Goal: Task Accomplishment & Management: Complete application form

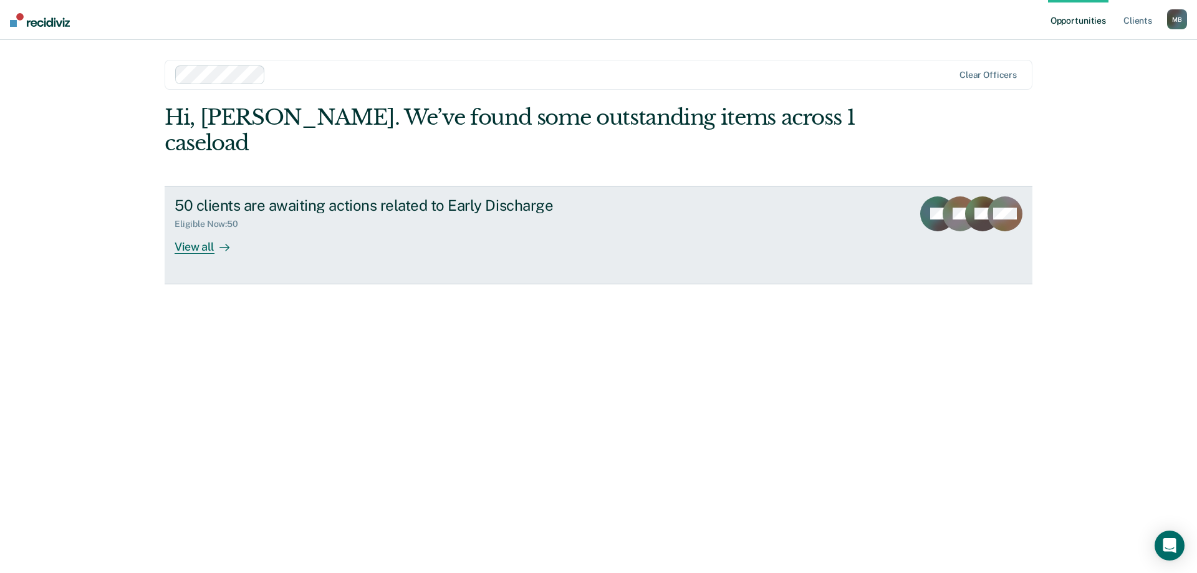
click at [194, 229] on div "View all" at bounding box center [210, 241] width 70 height 24
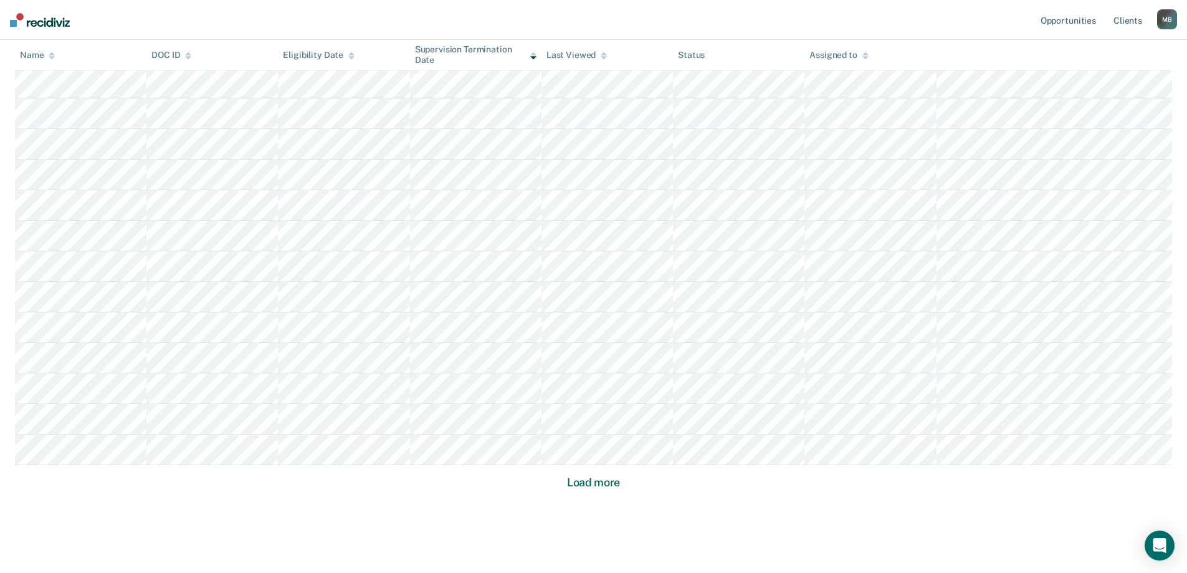
scroll to position [712, 0]
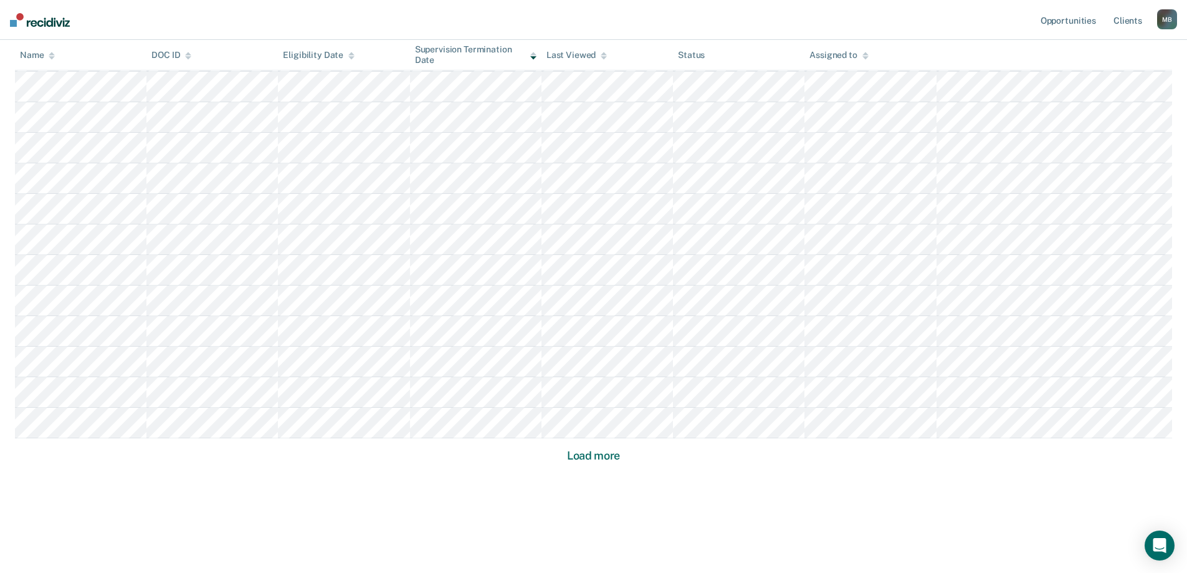
click at [593, 453] on button "Load more" at bounding box center [593, 455] width 60 height 15
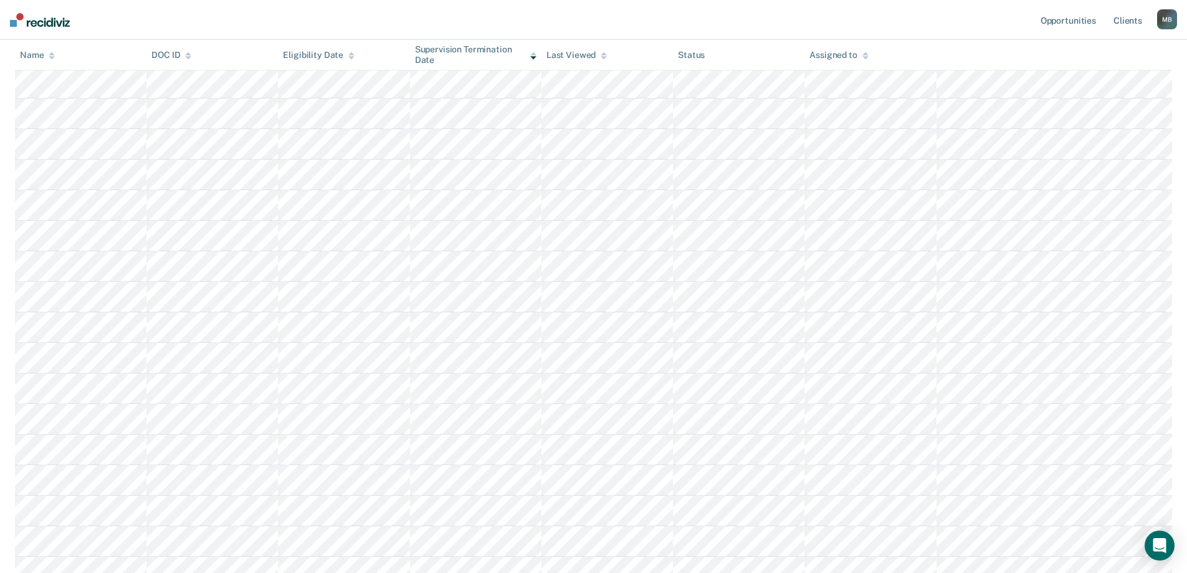
scroll to position [1086, 0]
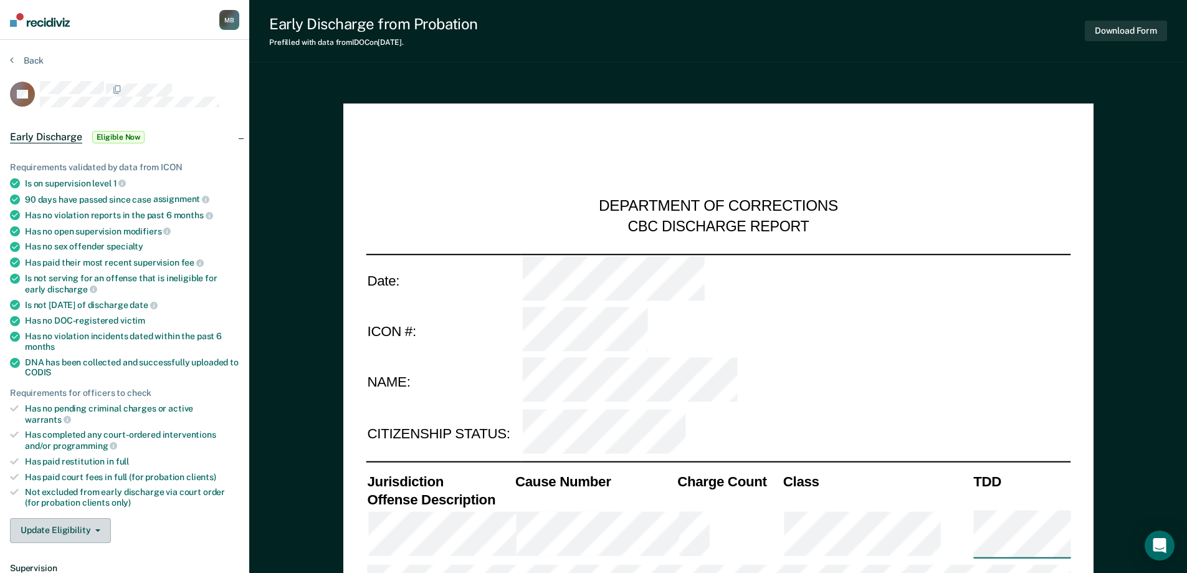
click at [69, 518] on button "Update Eligibility" at bounding box center [60, 530] width 101 height 25
click at [89, 525] on button "Update Eligibility" at bounding box center [60, 530] width 101 height 25
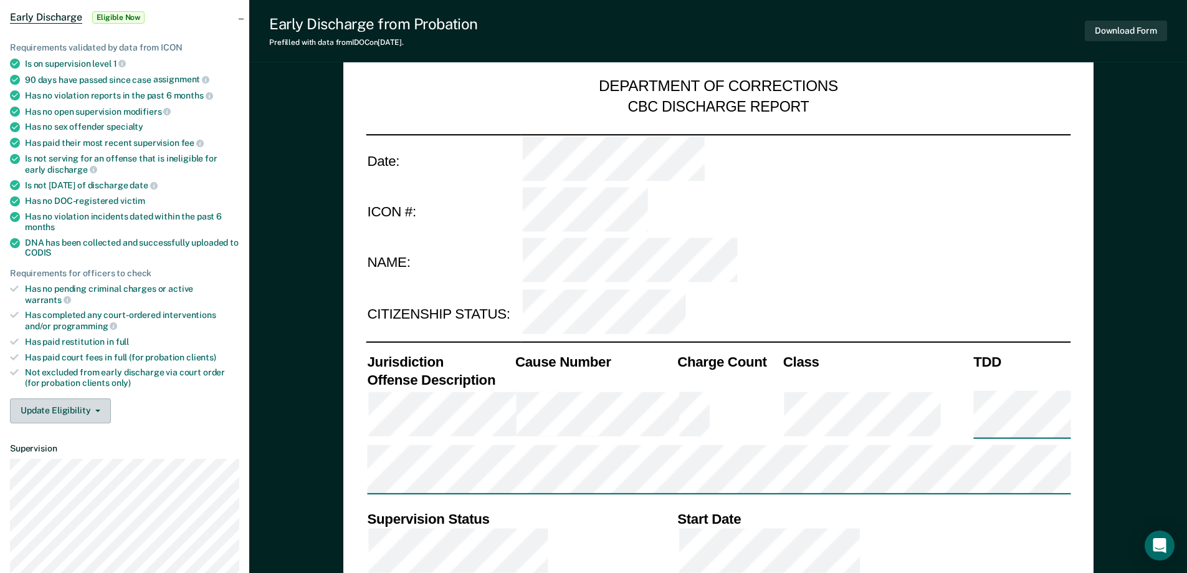
scroll to position [125, 0]
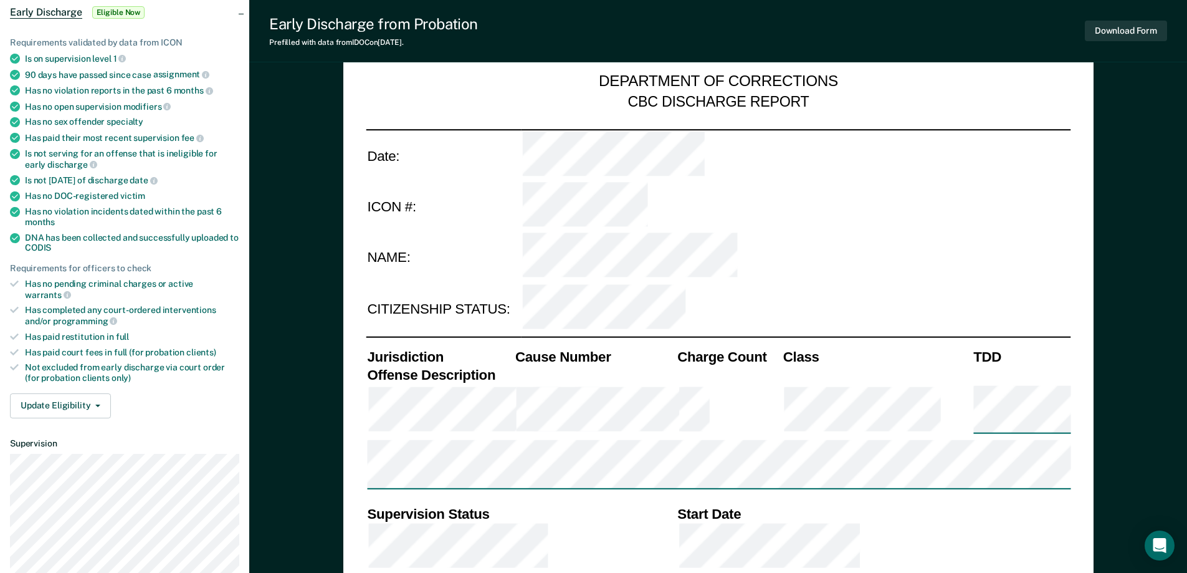
click at [12, 283] on icon at bounding box center [14, 283] width 9 height 7
click at [84, 393] on button "Update Eligibility" at bounding box center [60, 405] width 101 height 25
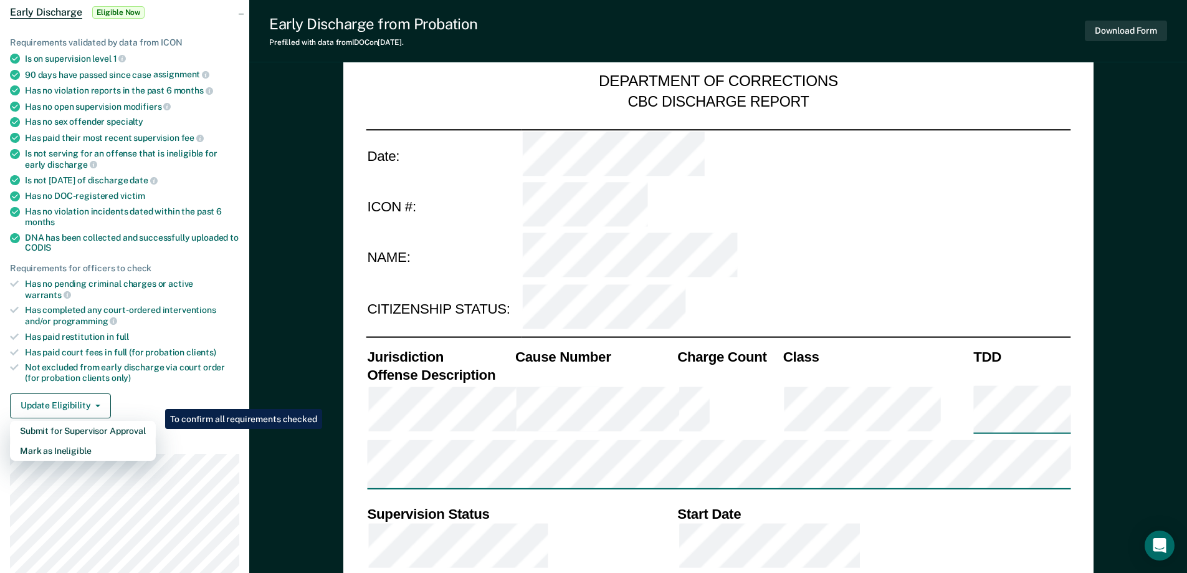
click at [203, 419] on article "AP Early Discharge Eligible Now Requirements validated by data from ICON Is on …" at bounding box center [124, 331] width 229 height 751
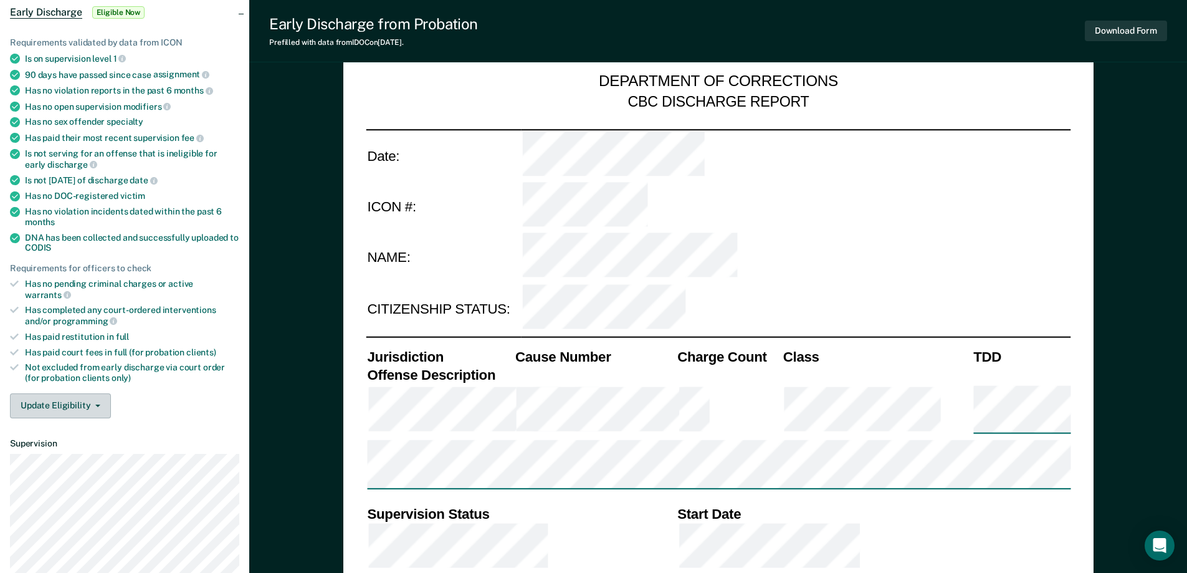
click at [61, 393] on button "Update Eligibility" at bounding box center [60, 405] width 101 height 25
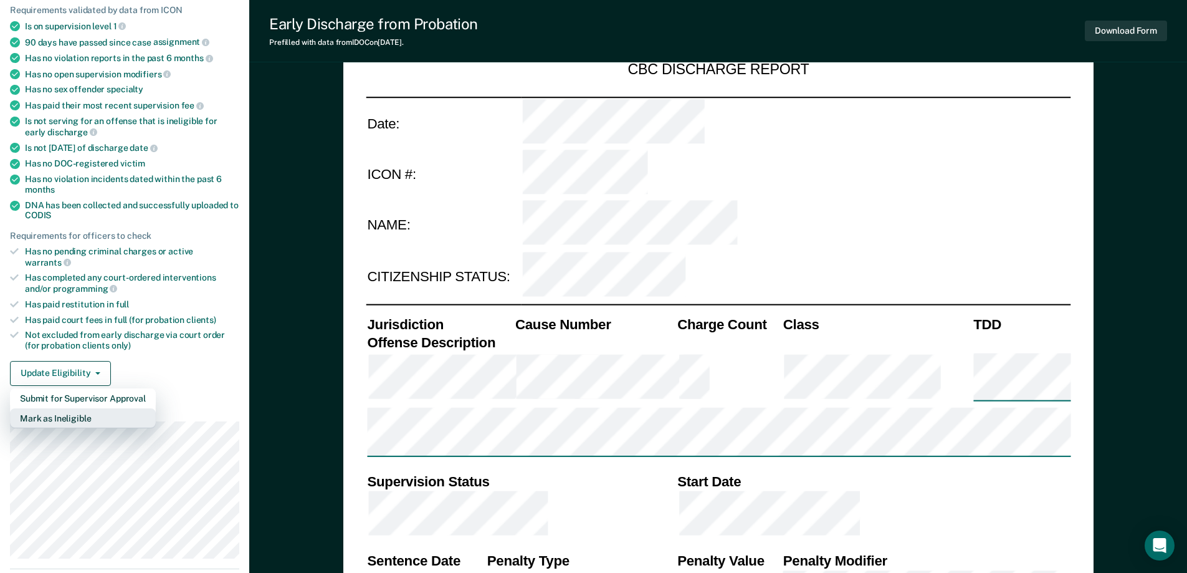
scroll to position [249, 0]
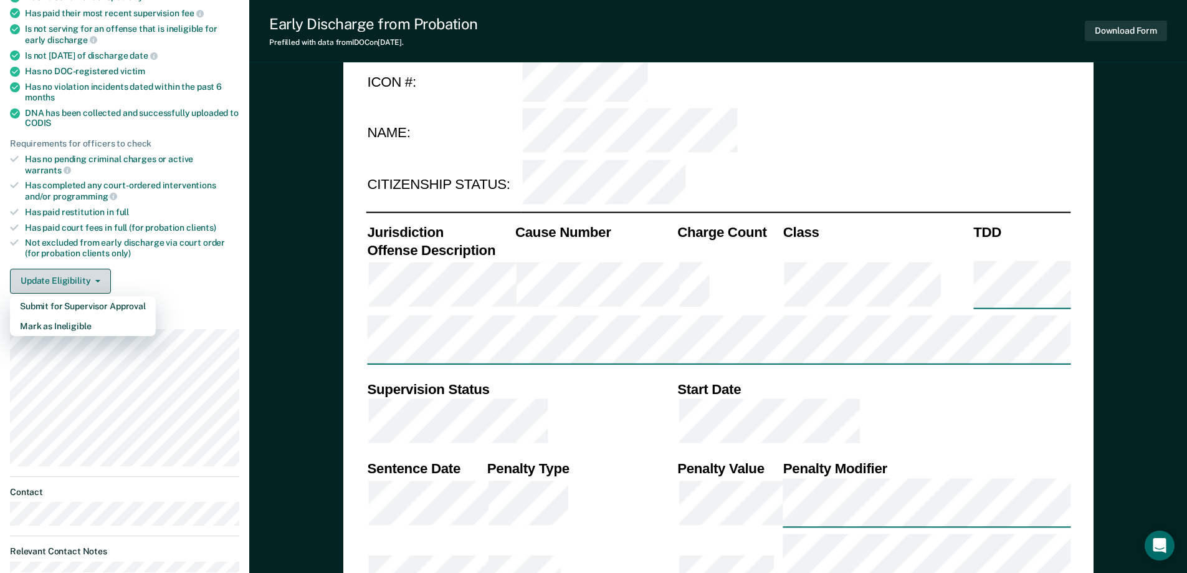
click at [62, 269] on button "Update Eligibility" at bounding box center [60, 281] width 101 height 25
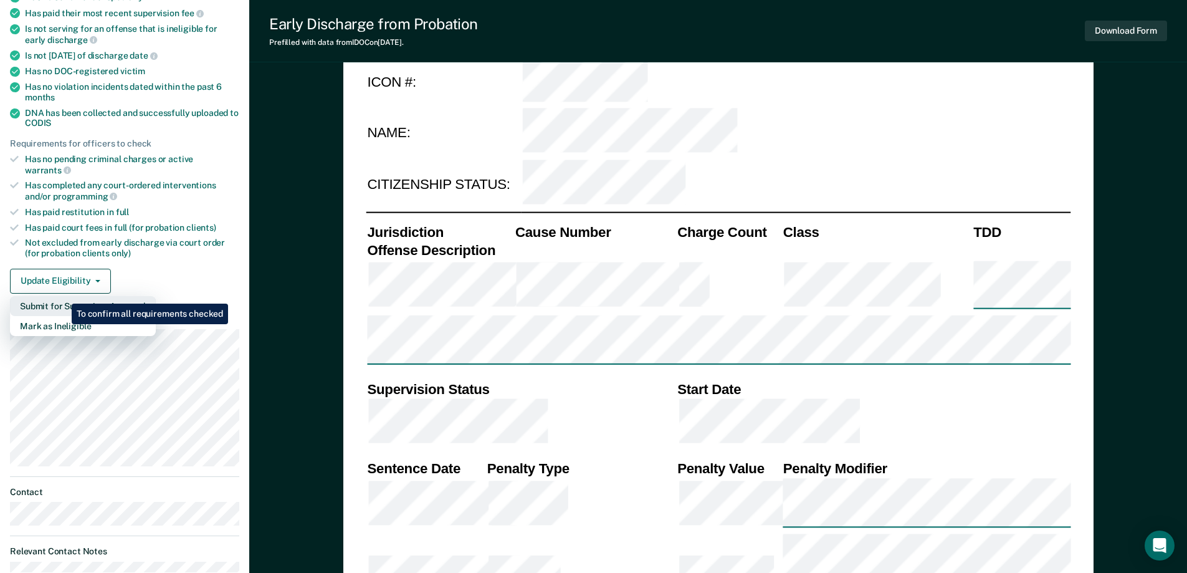
click at [62, 296] on button "Submit for Supervisor Approval" at bounding box center [83, 306] width 146 height 20
type textarea "x"
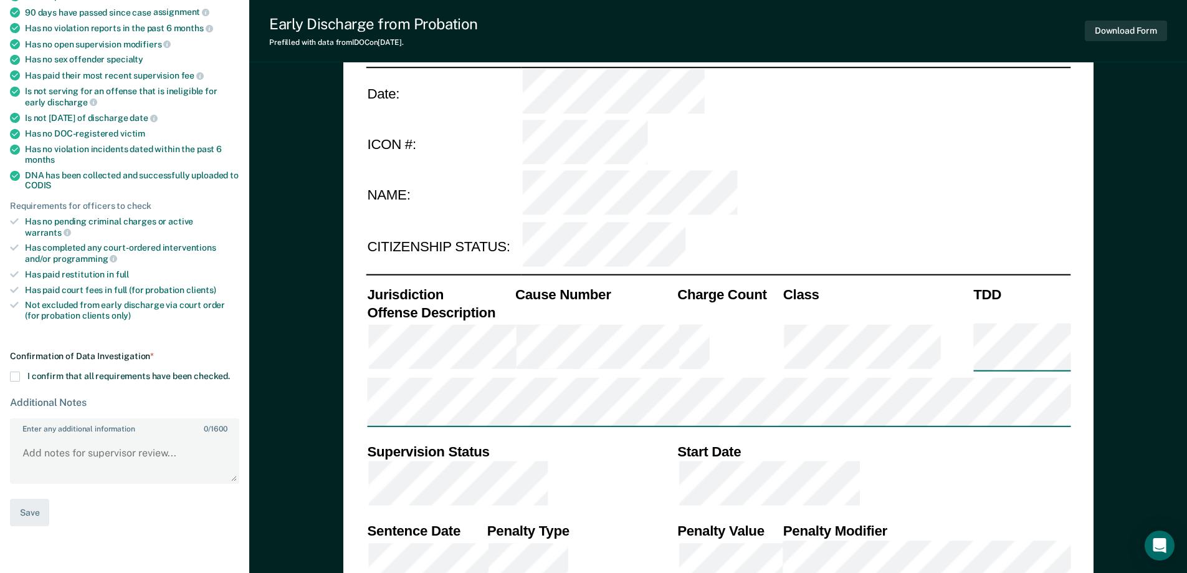
scroll to position [0, 0]
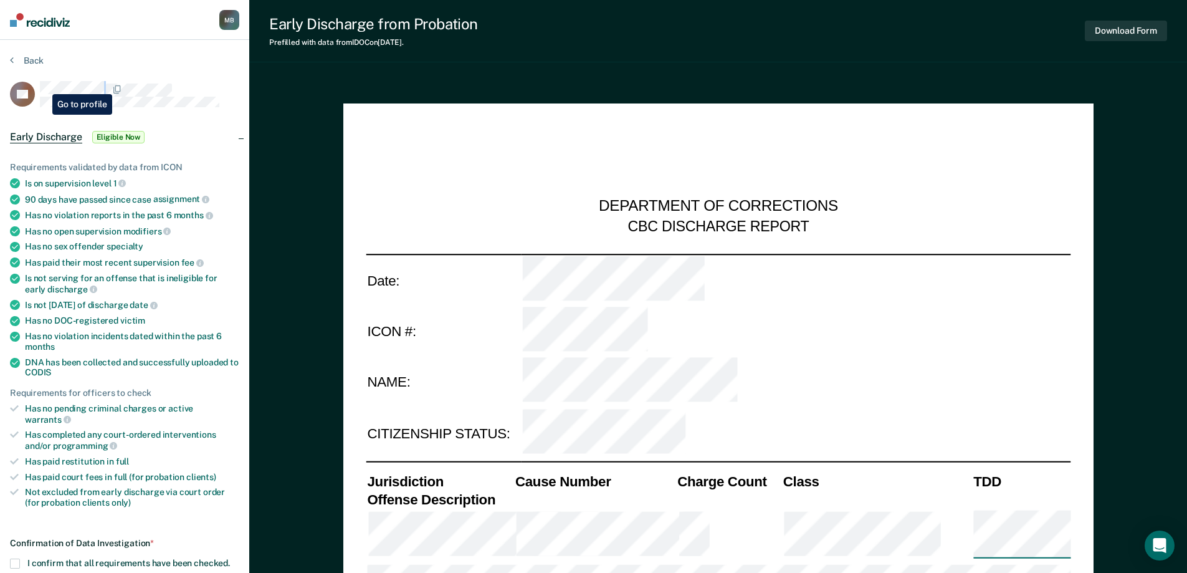
click at [43, 85] on div at bounding box center [139, 89] width 199 height 16
